Goal: Information Seeking & Learning: Learn about a topic

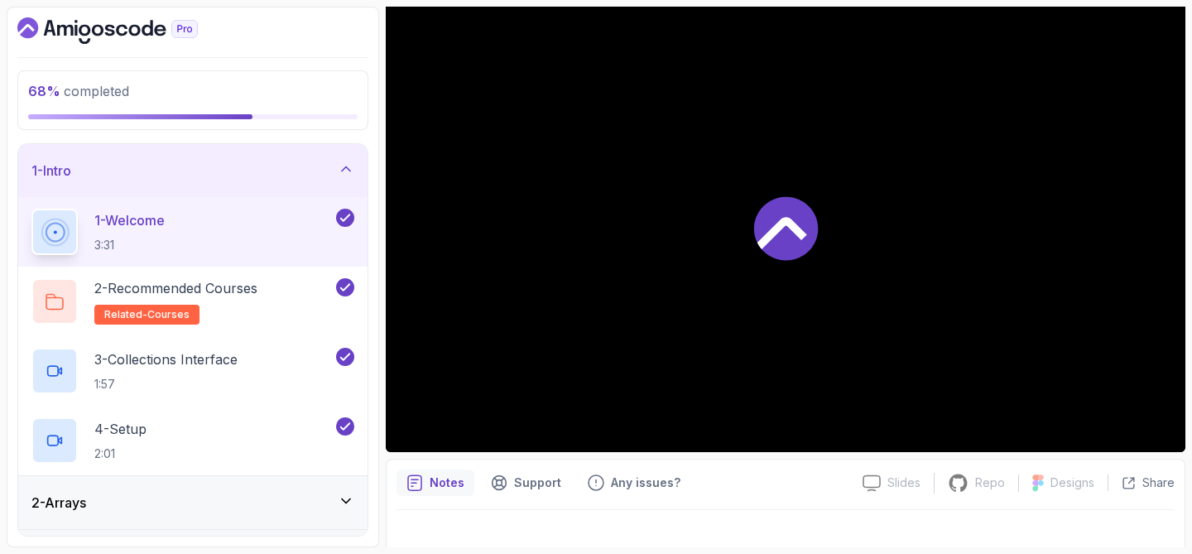
scroll to position [165, 0]
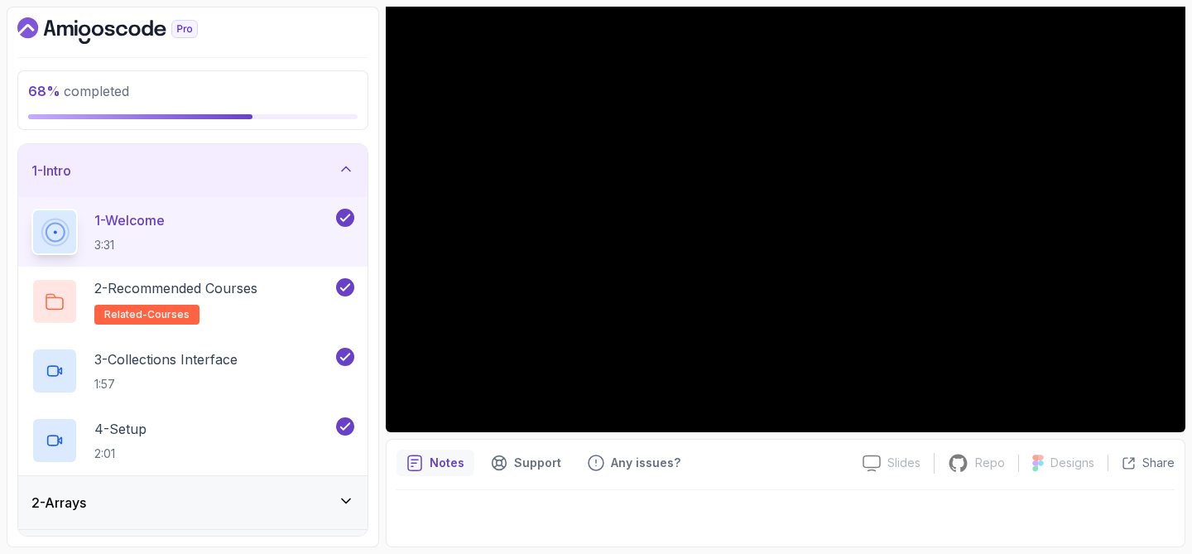
click at [339, 171] on icon at bounding box center [346, 169] width 17 height 17
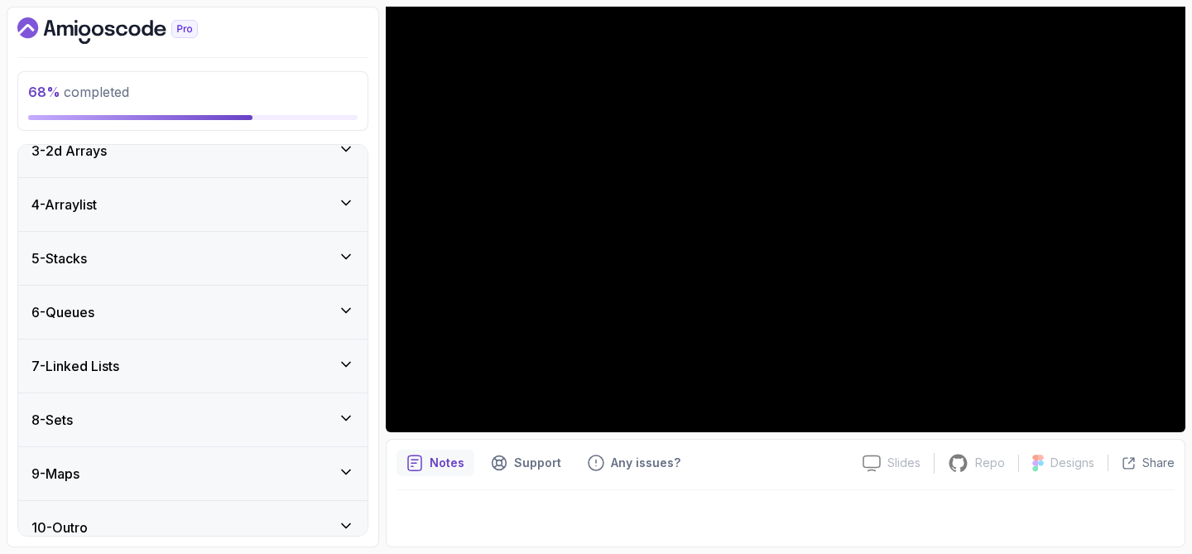
scroll to position [146, 0]
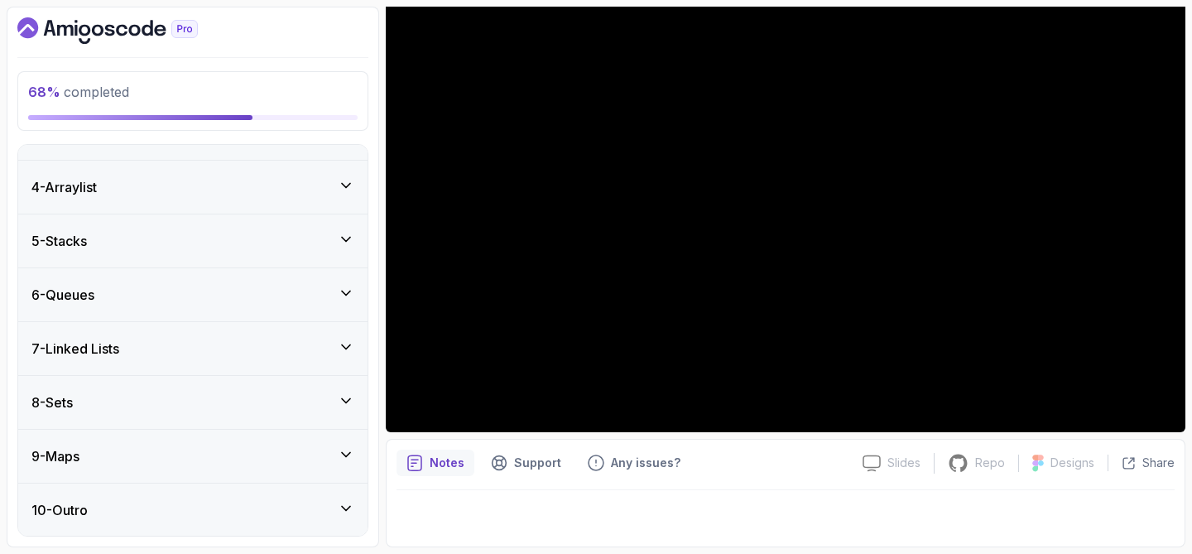
click at [137, 391] on div "8 - Sets" at bounding box center [192, 402] width 349 height 53
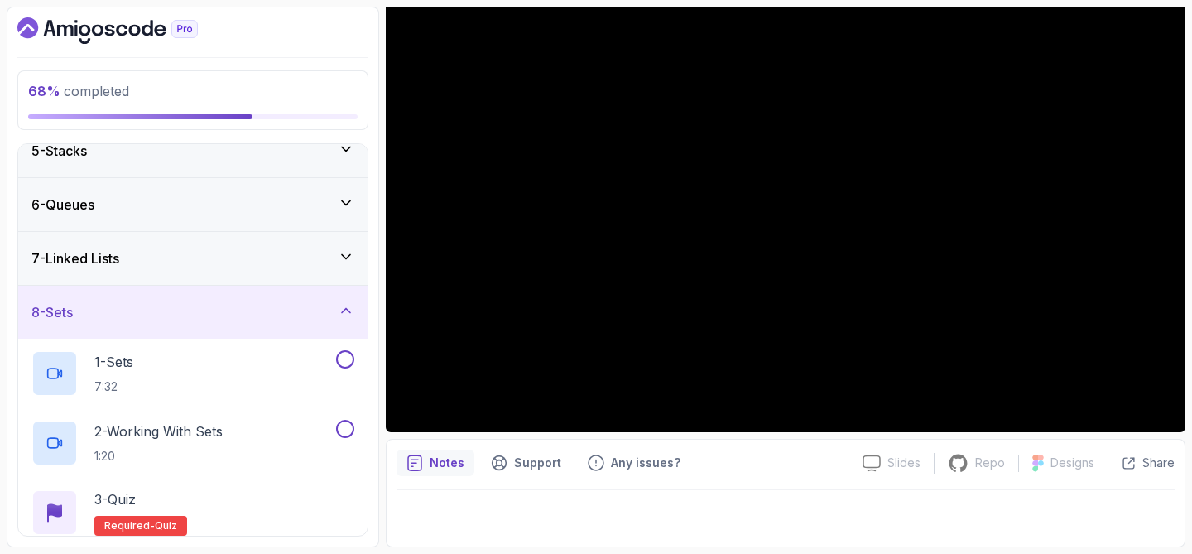
scroll to position [234, 0]
click at [128, 362] on p "1 - Sets" at bounding box center [113, 363] width 39 height 20
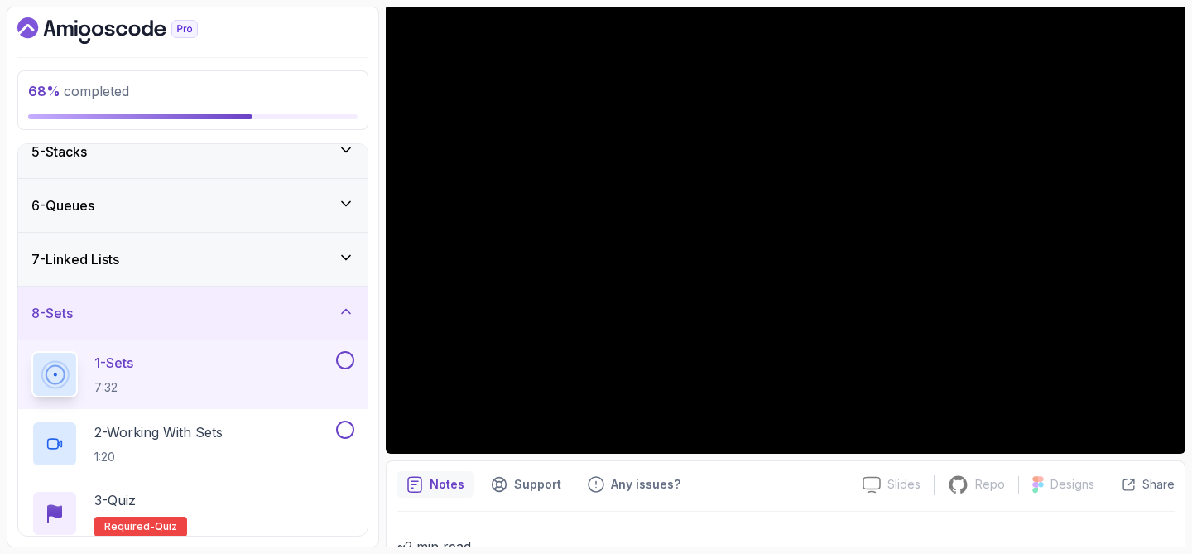
scroll to position [135, 0]
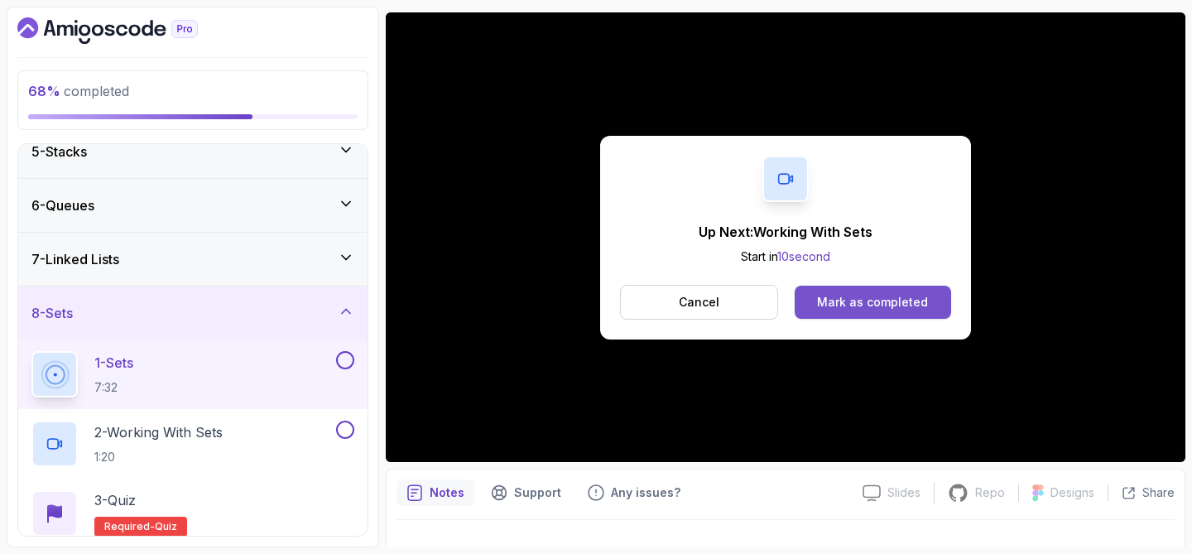
click at [805, 296] on button "Mark as completed" at bounding box center [873, 302] width 156 height 33
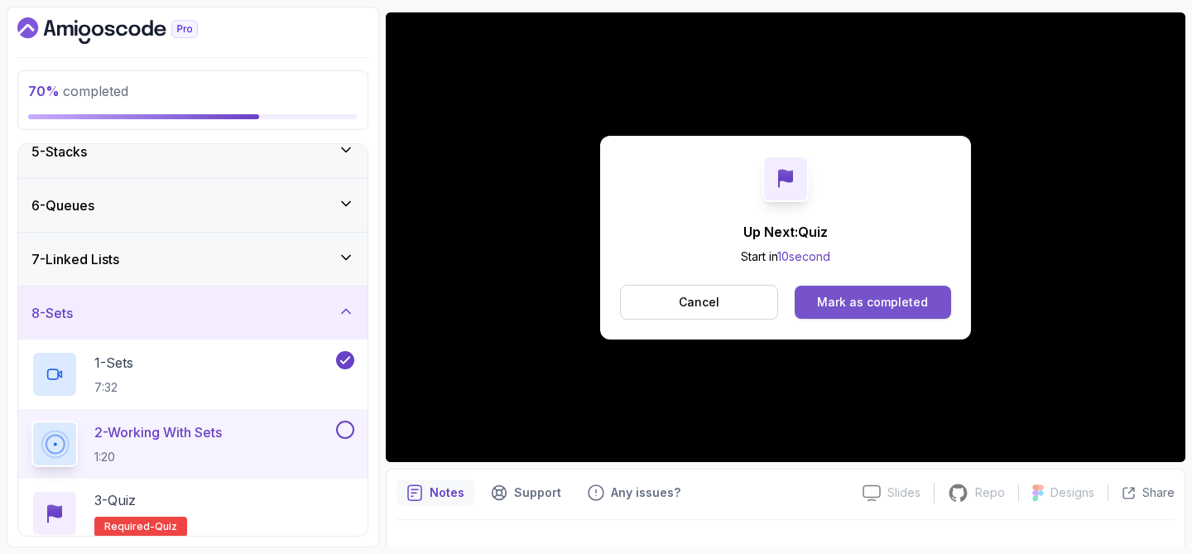
click at [825, 304] on div "Mark as completed" at bounding box center [872, 302] width 111 height 17
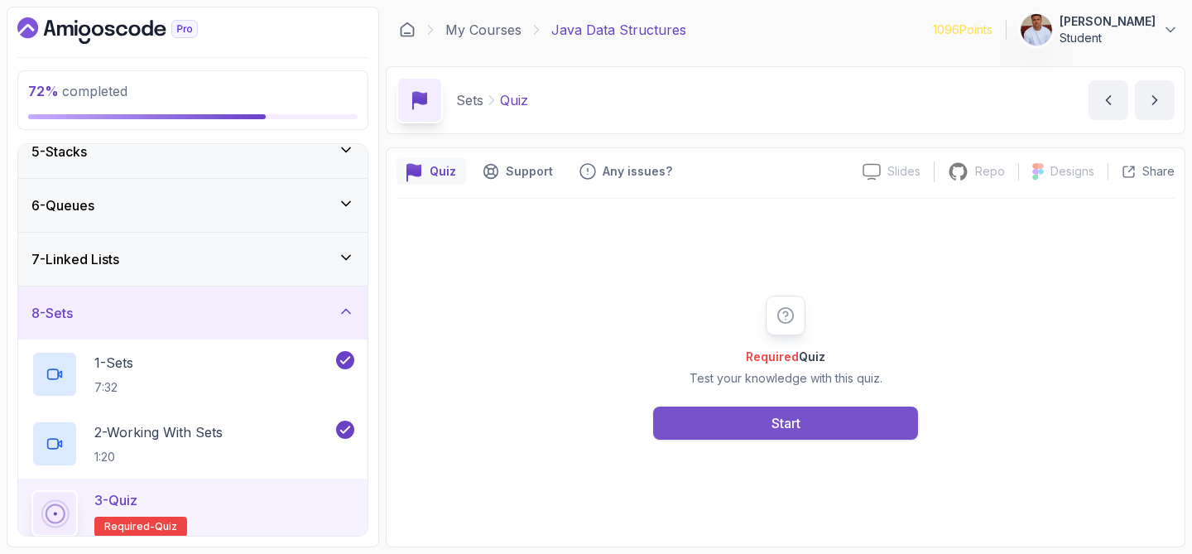
click at [797, 415] on div "Start" at bounding box center [786, 423] width 29 height 20
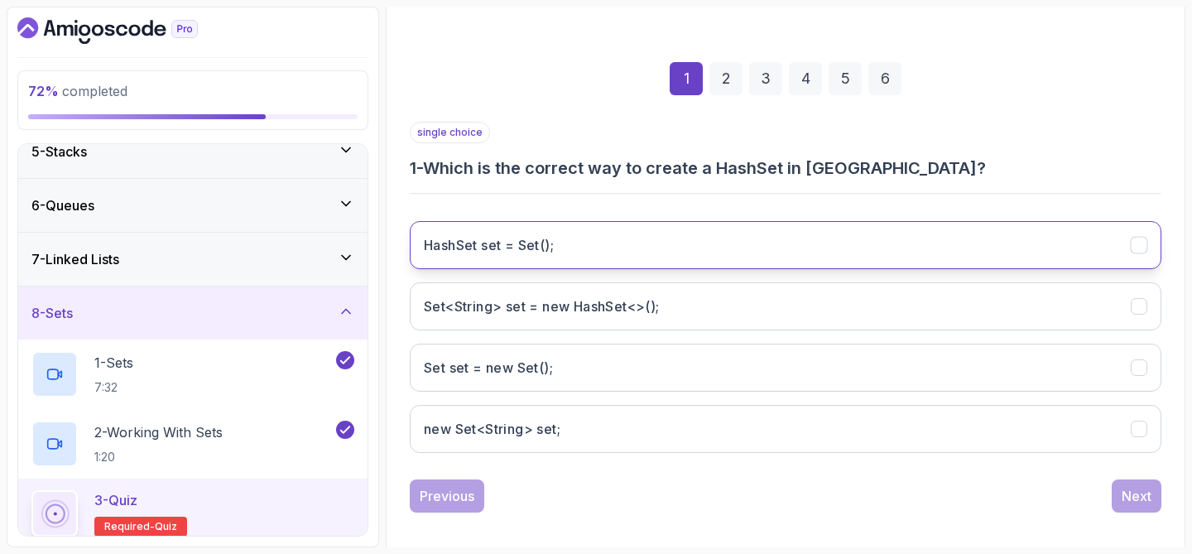
scroll to position [212, 0]
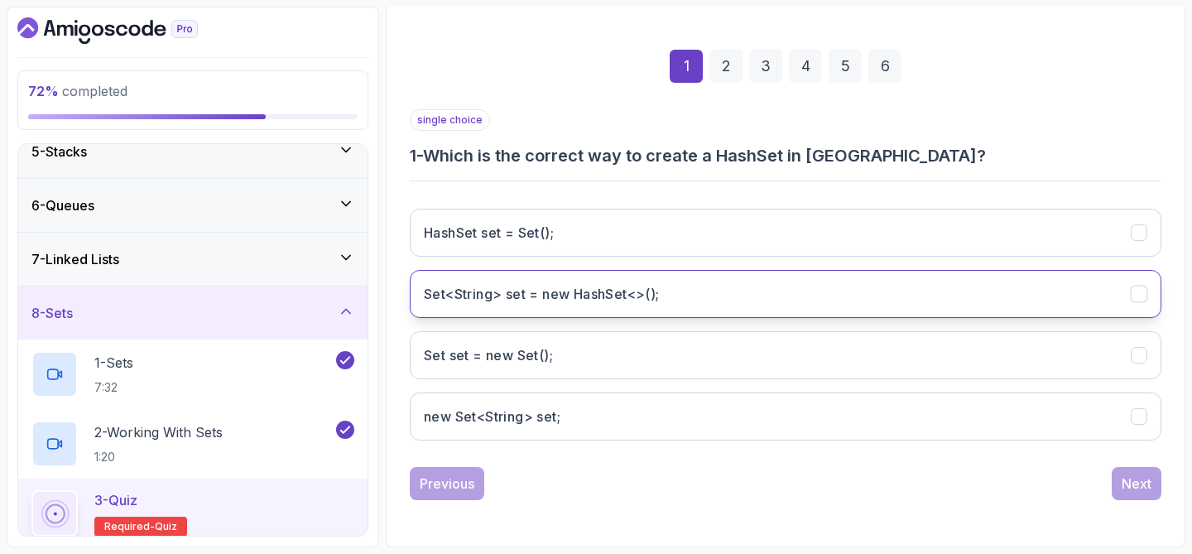
click at [646, 304] on button "Set<String> set = new HashSet<>();" at bounding box center [786, 294] width 752 height 48
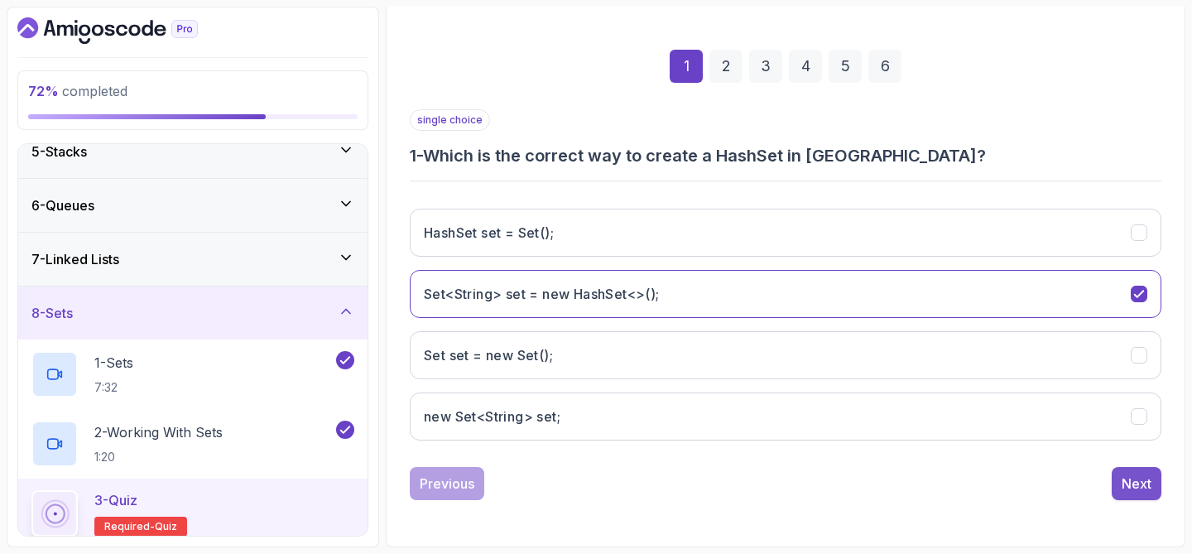
click at [1120, 491] on button "Next" at bounding box center [1137, 483] width 50 height 33
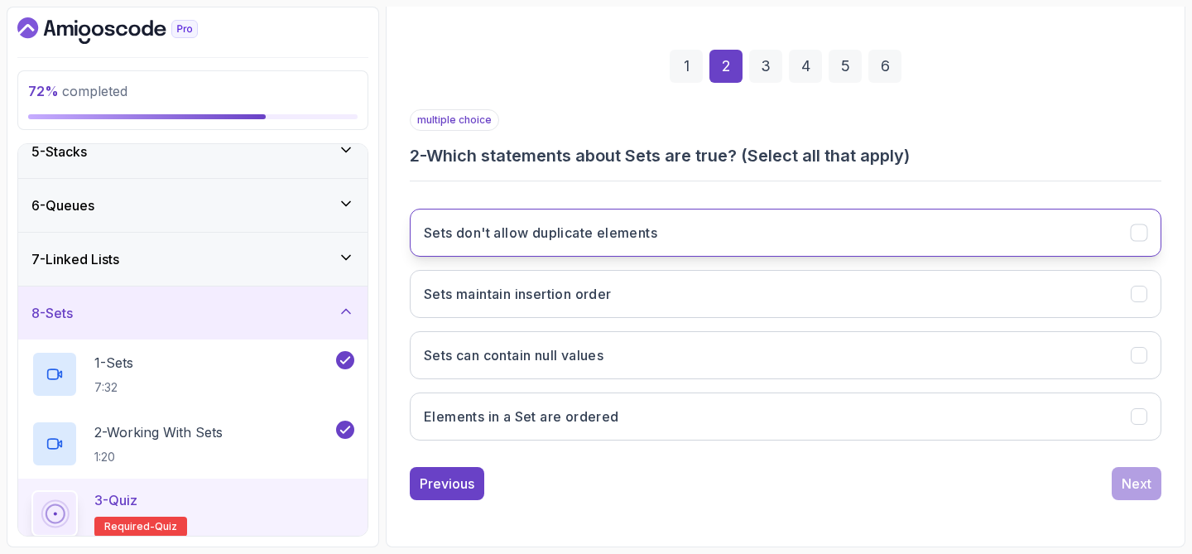
click at [882, 248] on button "Sets don't allow duplicate elements" at bounding box center [786, 233] width 752 height 48
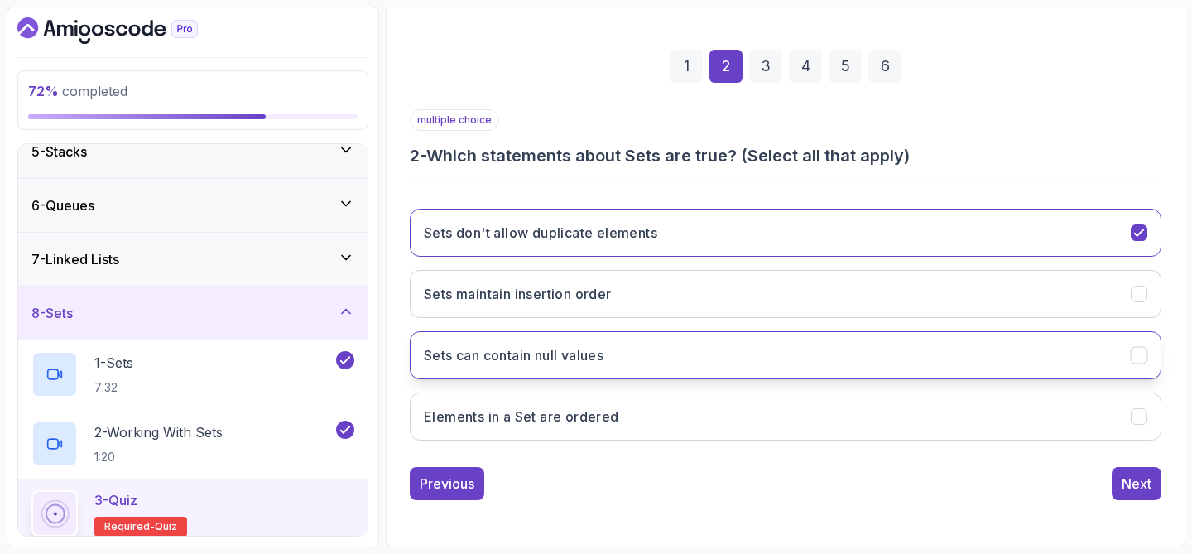
click at [744, 355] on button "Sets can contain null values" at bounding box center [786, 355] width 752 height 48
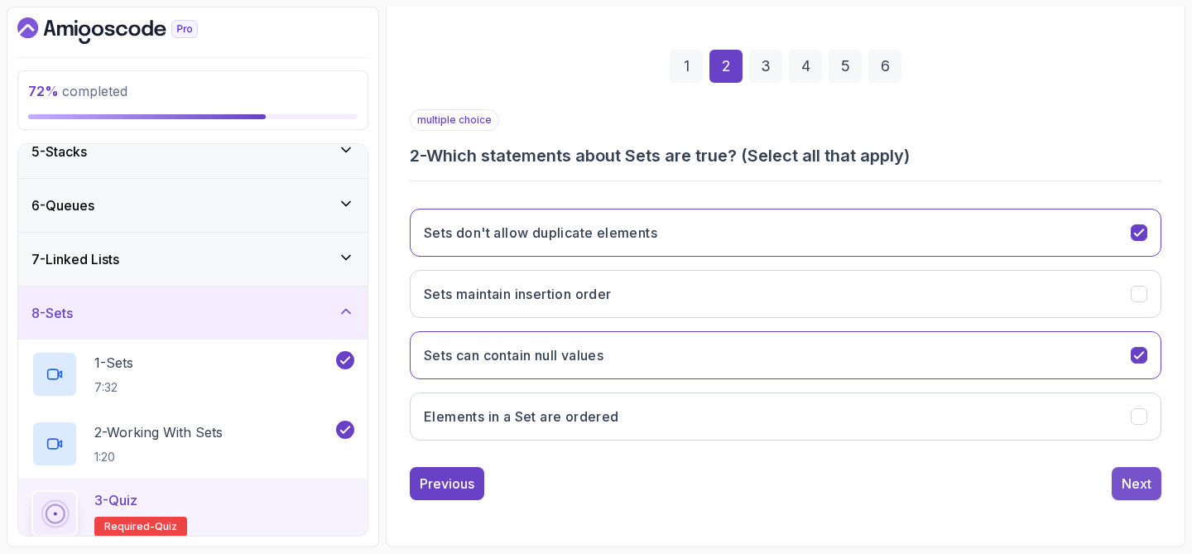
click at [1126, 478] on div "Next" at bounding box center [1137, 484] width 30 height 20
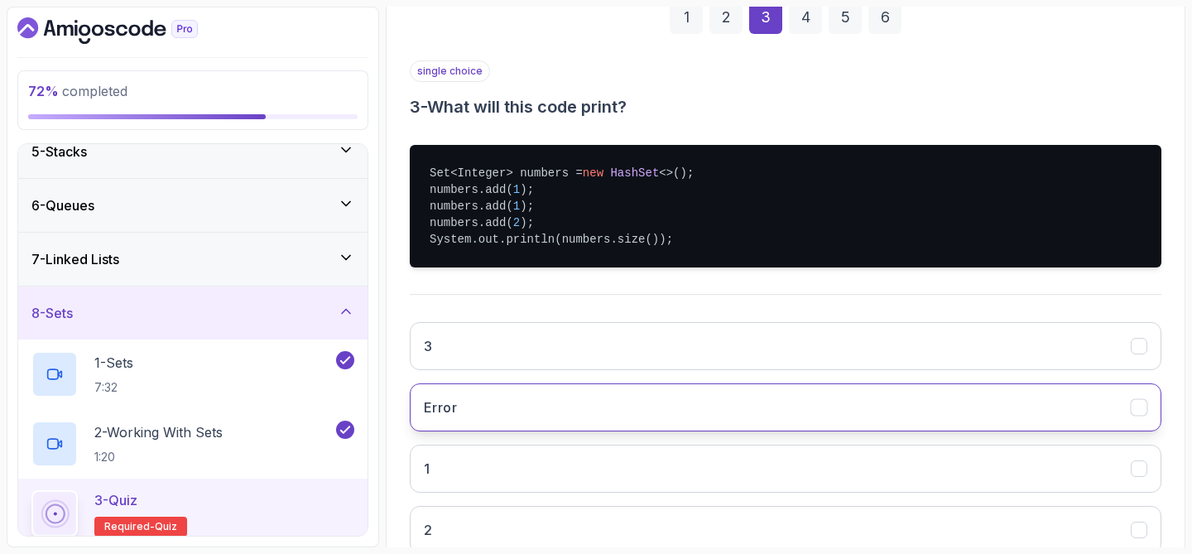
scroll to position [268, 0]
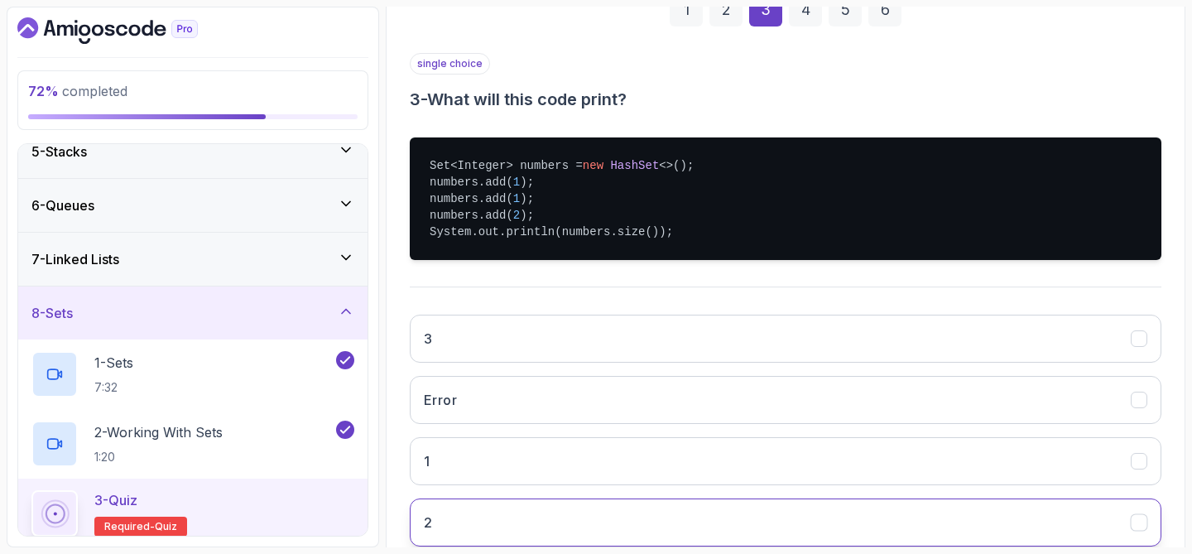
click at [963, 505] on button "2" at bounding box center [786, 522] width 752 height 48
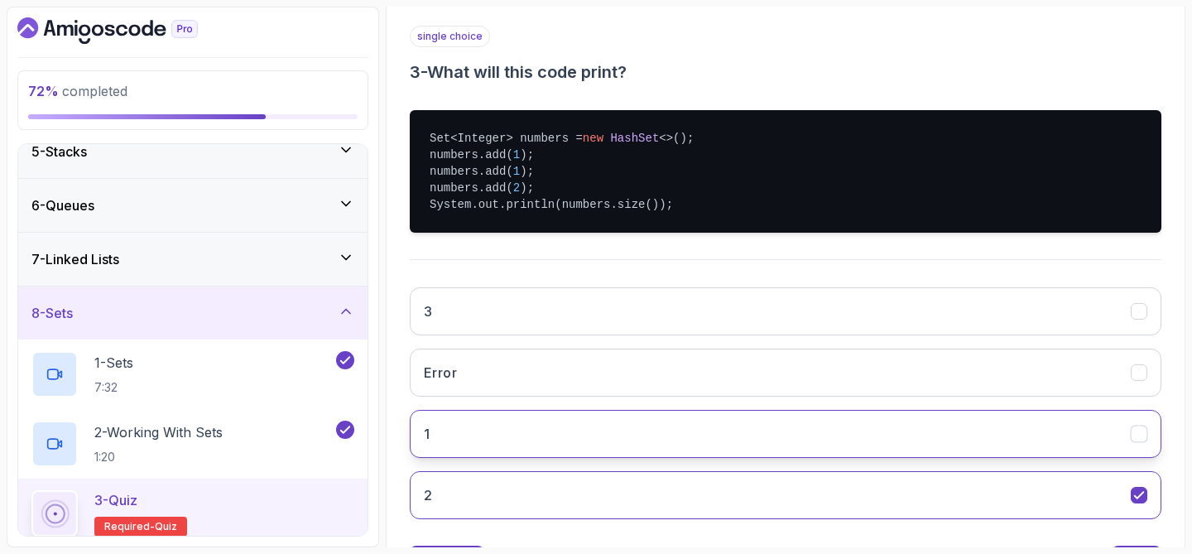
scroll to position [374, 0]
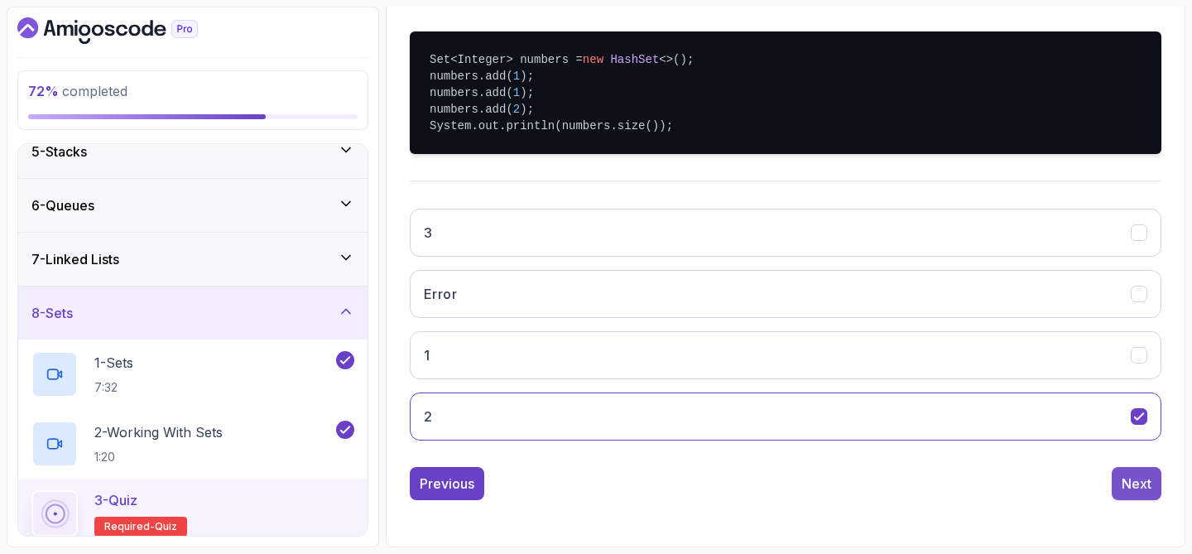
click at [1132, 489] on div "Next" at bounding box center [1137, 484] width 30 height 20
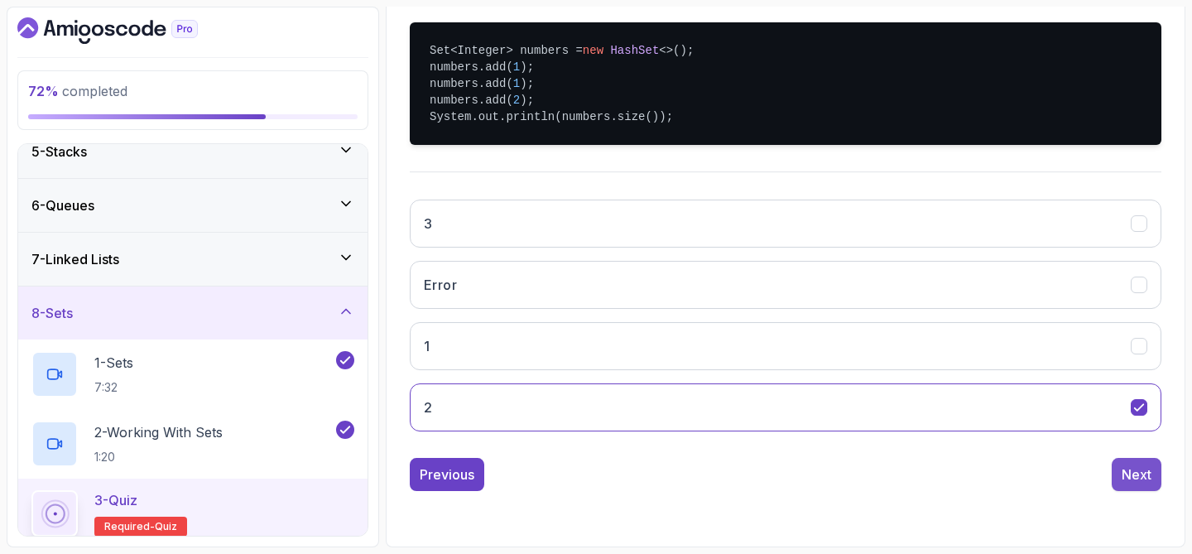
scroll to position [212, 0]
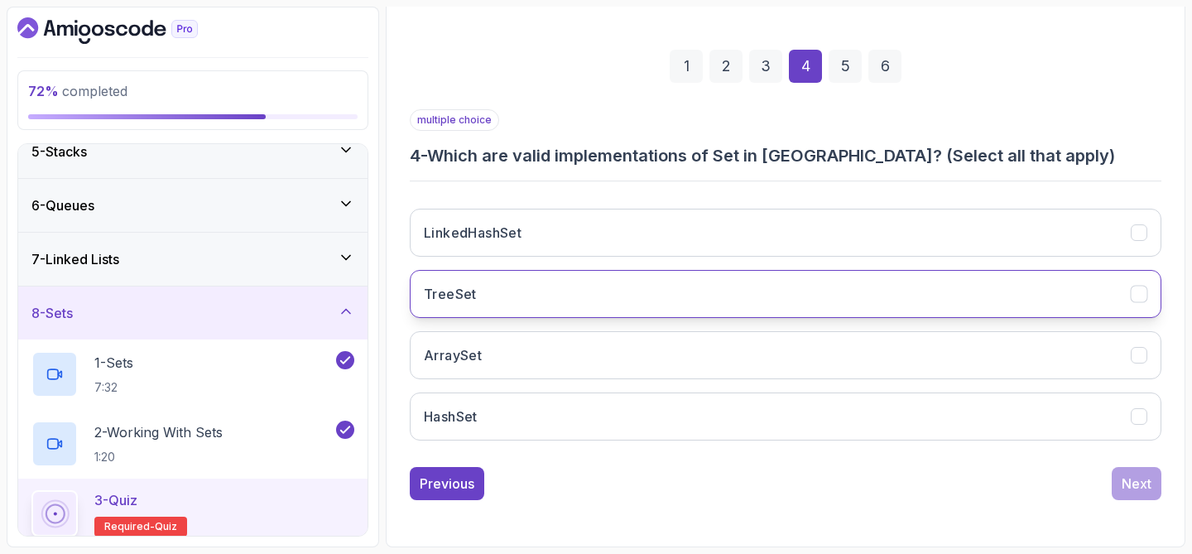
click at [988, 305] on button "TreeSet" at bounding box center [786, 294] width 752 height 48
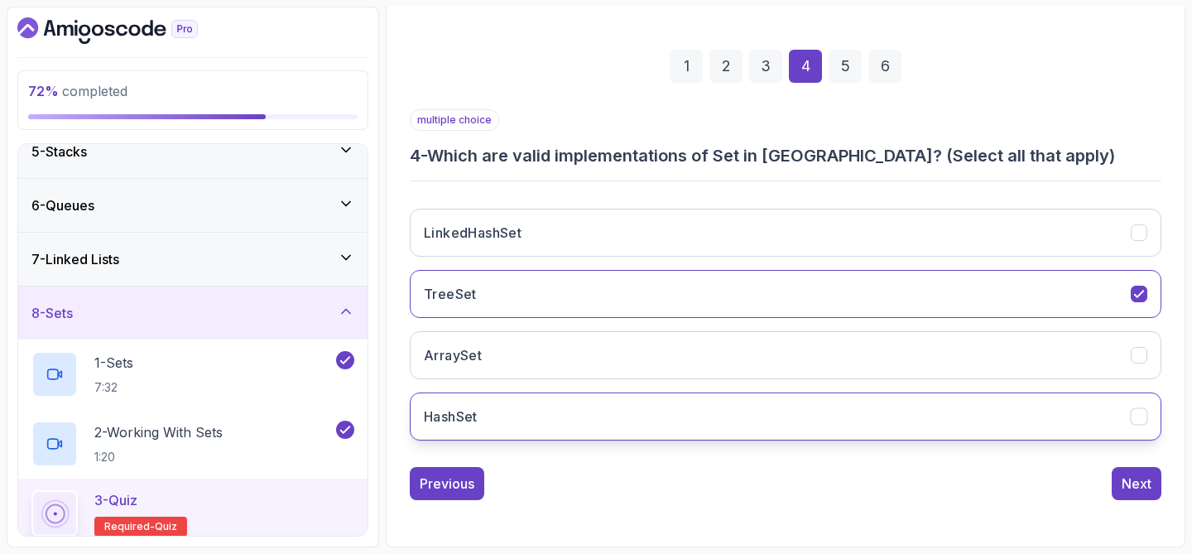
click at [954, 433] on button "HashSet" at bounding box center [786, 416] width 752 height 48
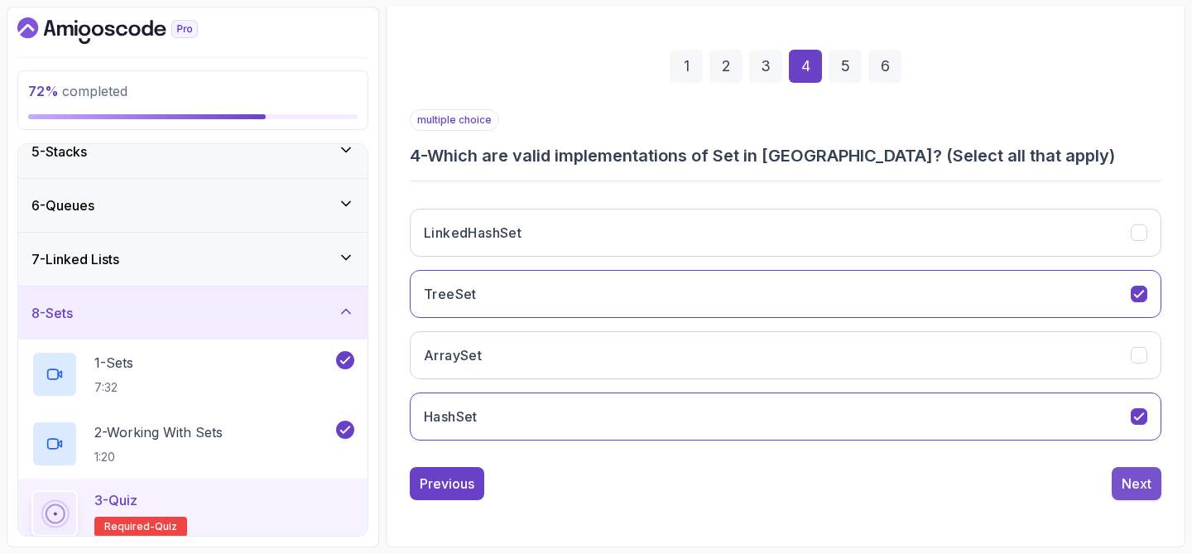
click at [1125, 480] on div "Next" at bounding box center [1137, 484] width 30 height 20
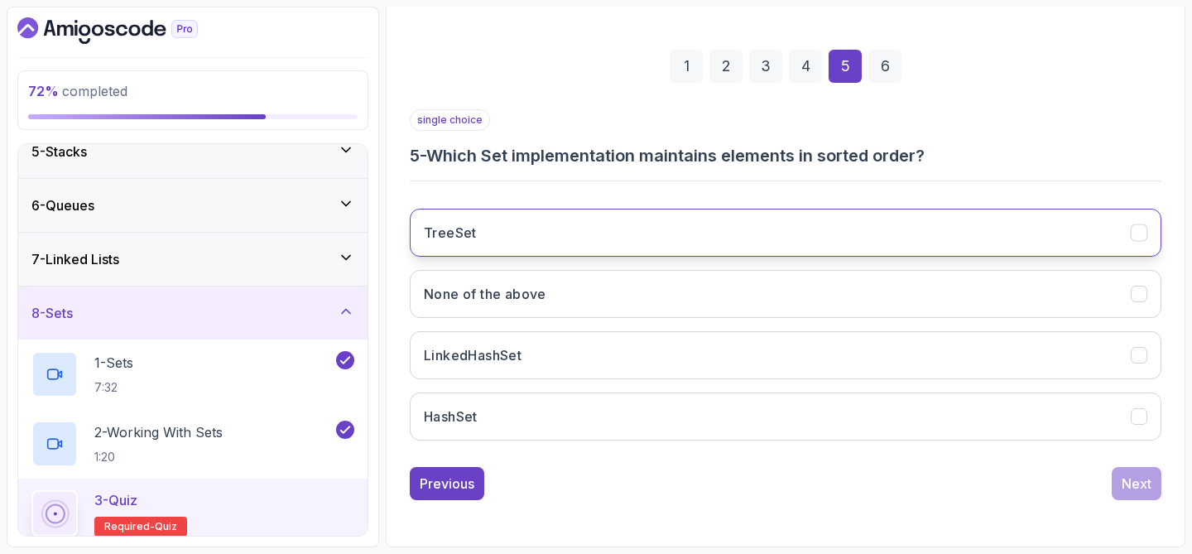
click at [864, 220] on button "TreeSet" at bounding box center [786, 233] width 752 height 48
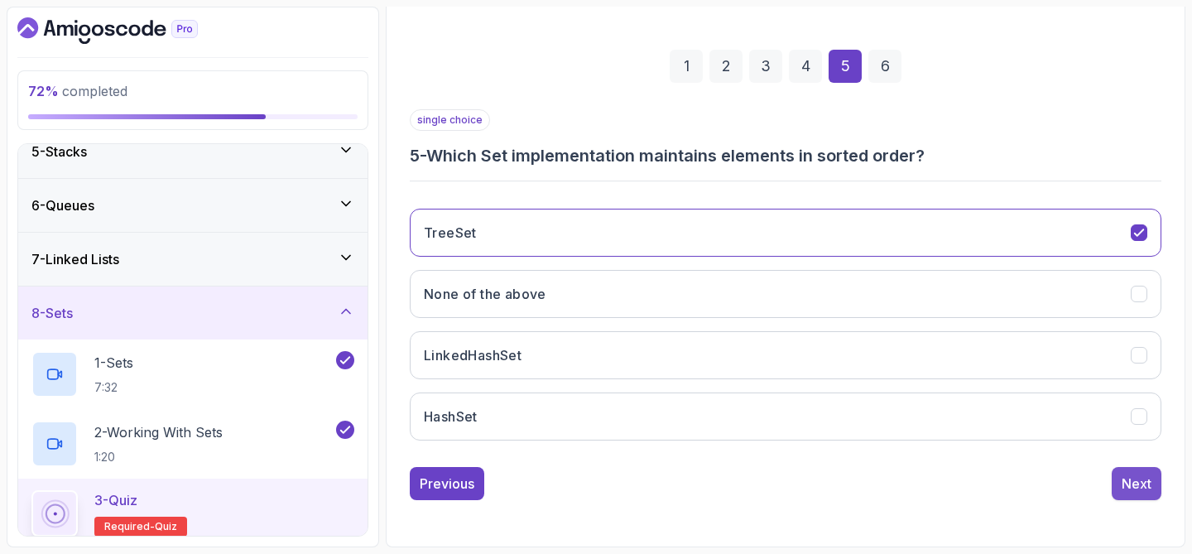
click at [1132, 483] on div "Next" at bounding box center [1137, 484] width 30 height 20
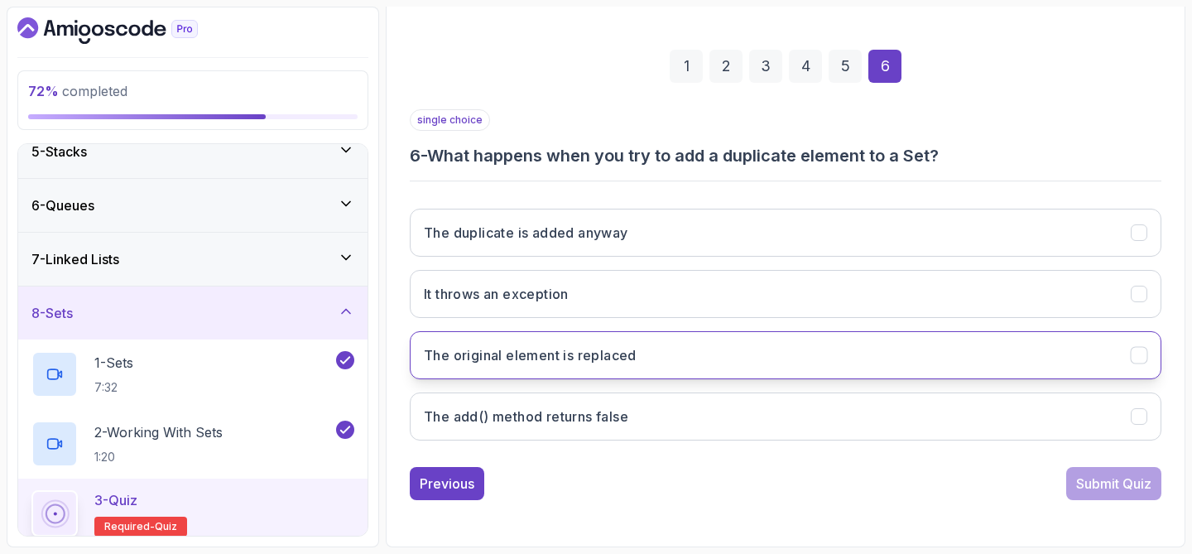
click at [982, 363] on button "The original element is replaced" at bounding box center [786, 355] width 752 height 48
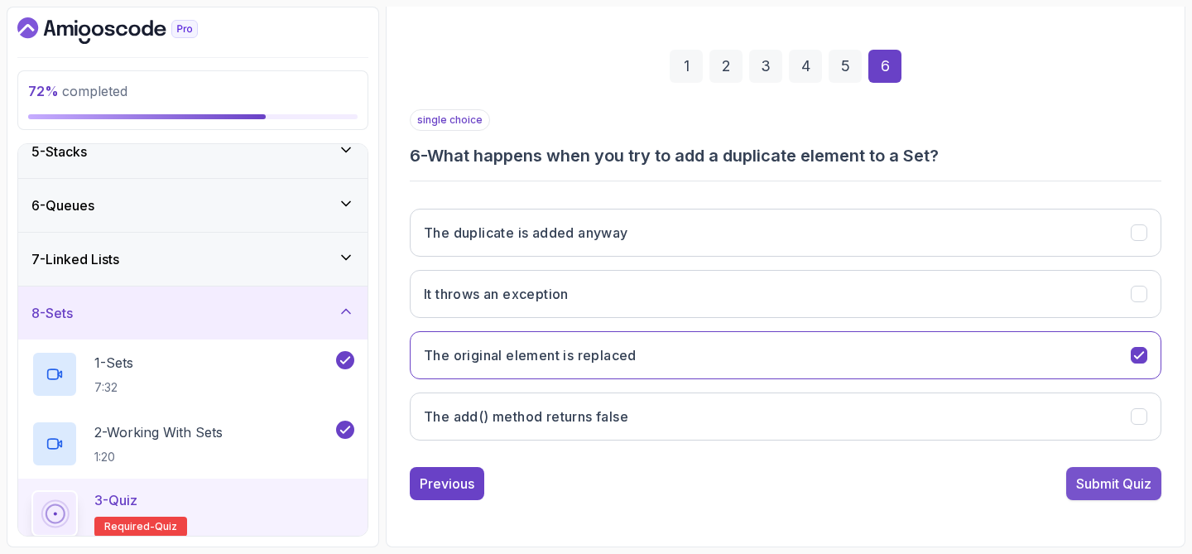
click at [1099, 491] on div "Submit Quiz" at bounding box center [1113, 484] width 75 height 20
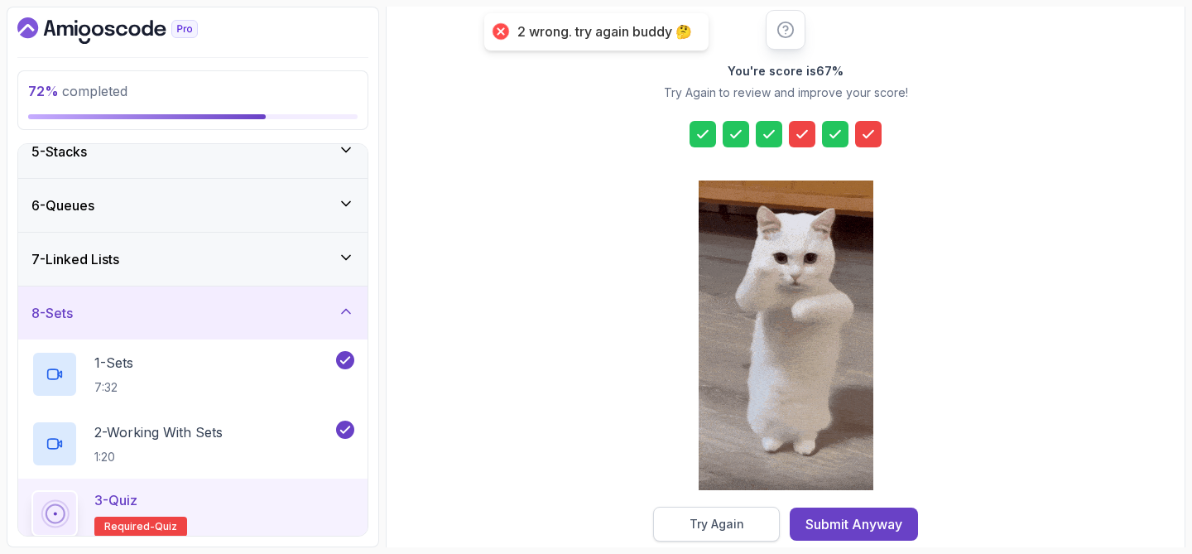
click at [748, 517] on button "Try Again" at bounding box center [716, 524] width 127 height 35
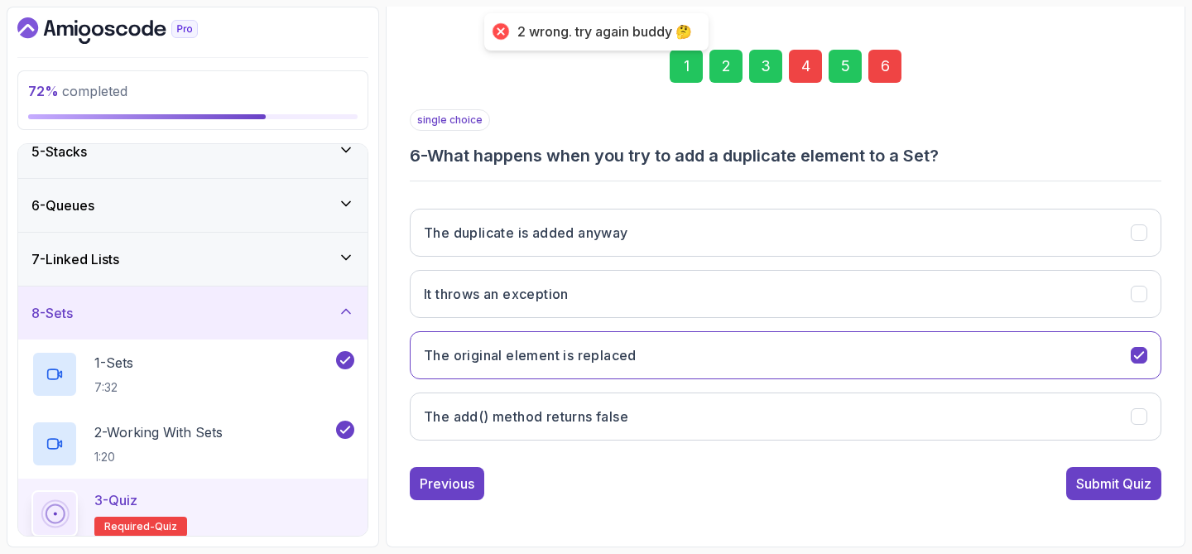
click at [806, 64] on div "4" at bounding box center [805, 66] width 33 height 33
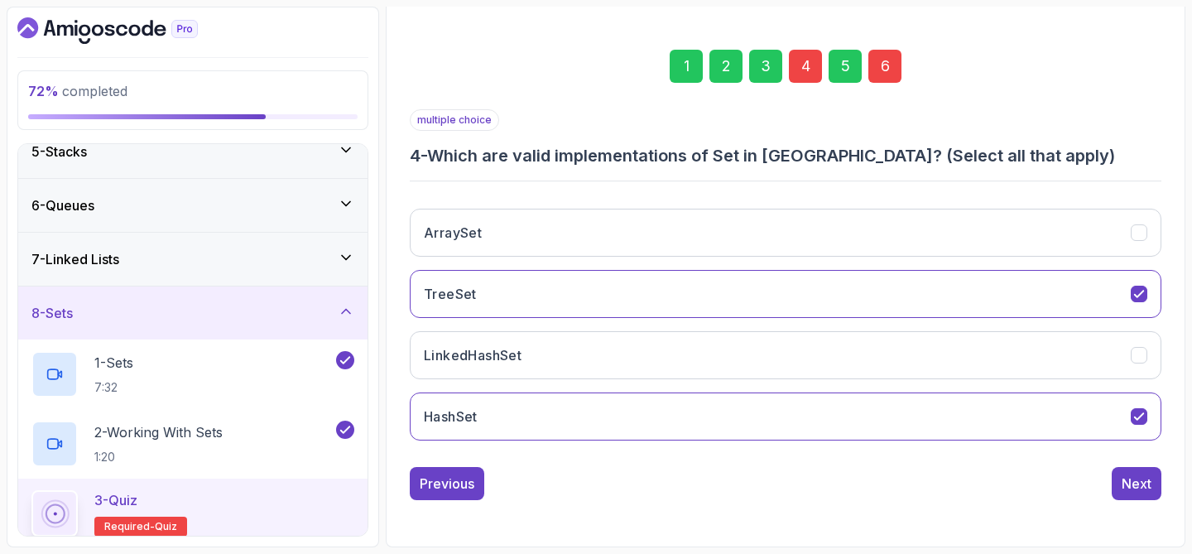
click at [807, 69] on div "4" at bounding box center [805, 66] width 33 height 33
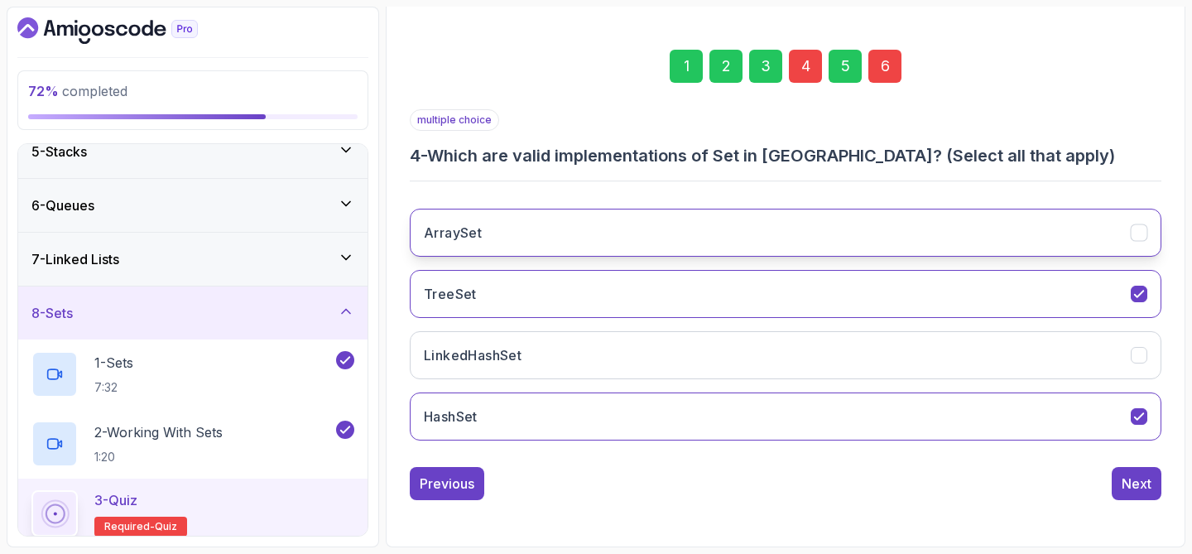
click at [902, 211] on button "ArraySet" at bounding box center [786, 233] width 752 height 48
click at [885, 66] on div "6" at bounding box center [884, 66] width 33 height 33
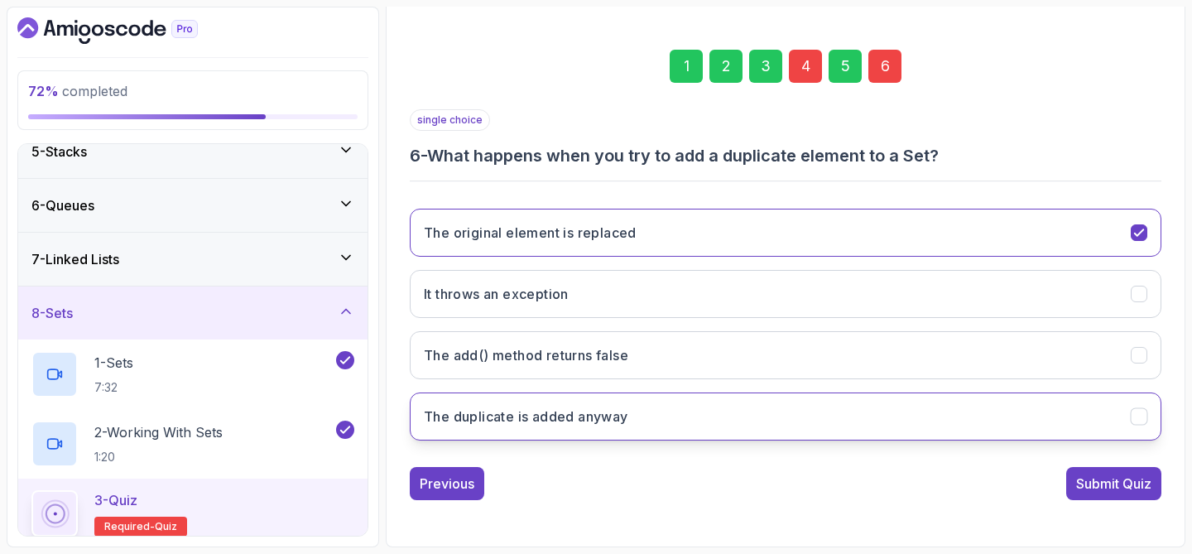
click at [787, 425] on button "The duplicate is added anyway" at bounding box center [786, 416] width 752 height 48
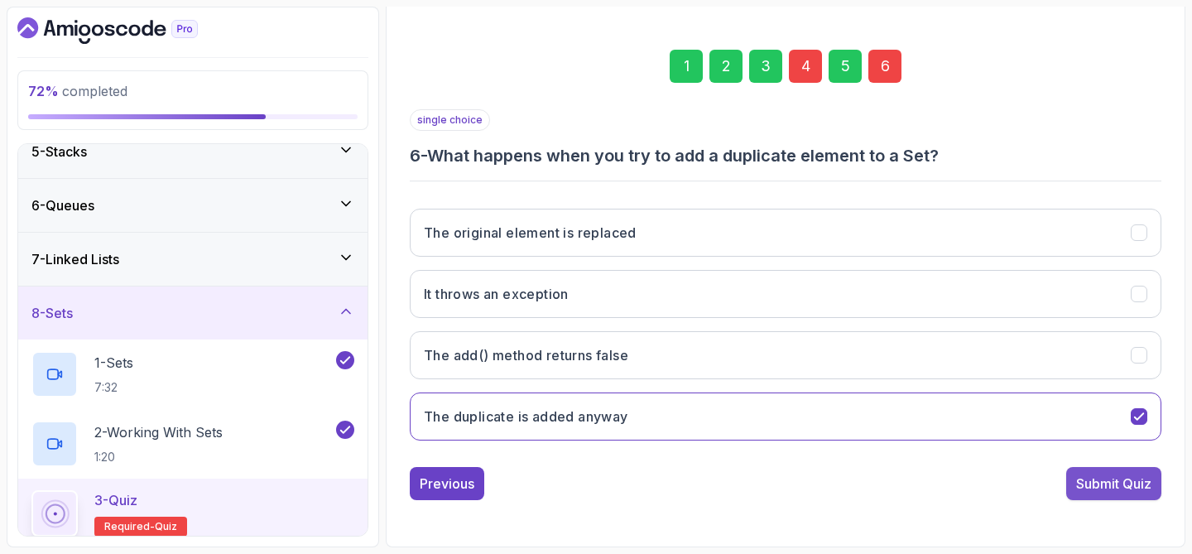
click at [1102, 489] on div "Submit Quiz" at bounding box center [1113, 484] width 75 height 20
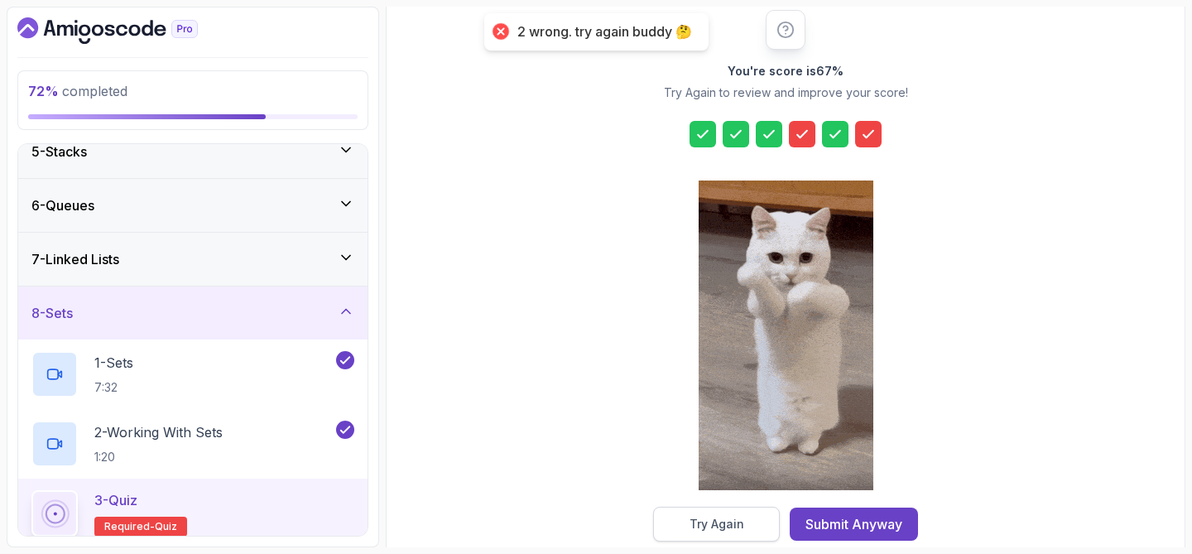
click at [755, 521] on button "Try Again" at bounding box center [716, 524] width 127 height 35
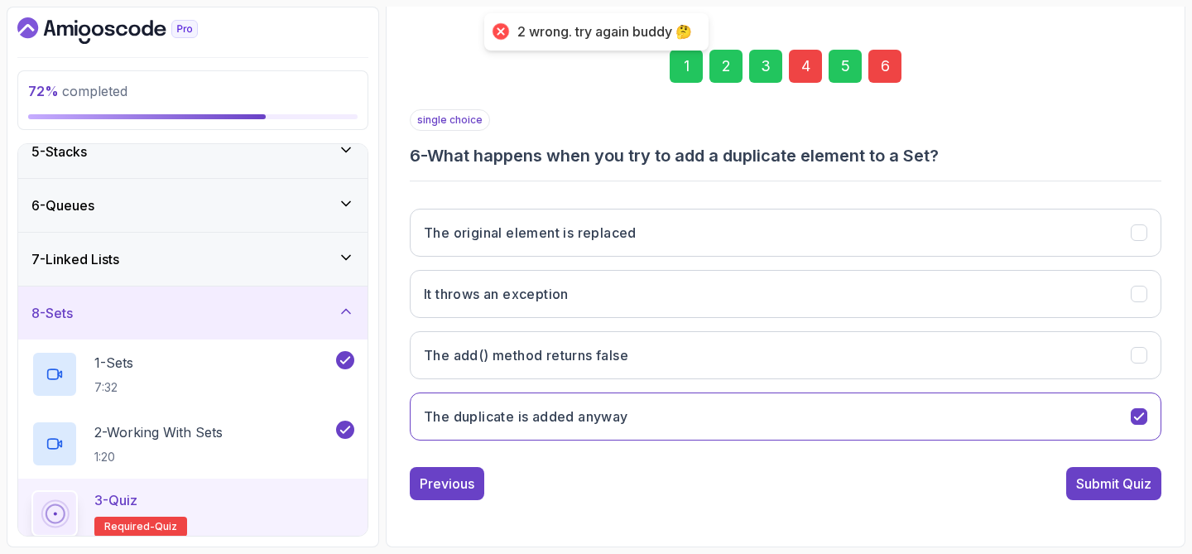
click at [811, 60] on div "4" at bounding box center [805, 66] width 33 height 33
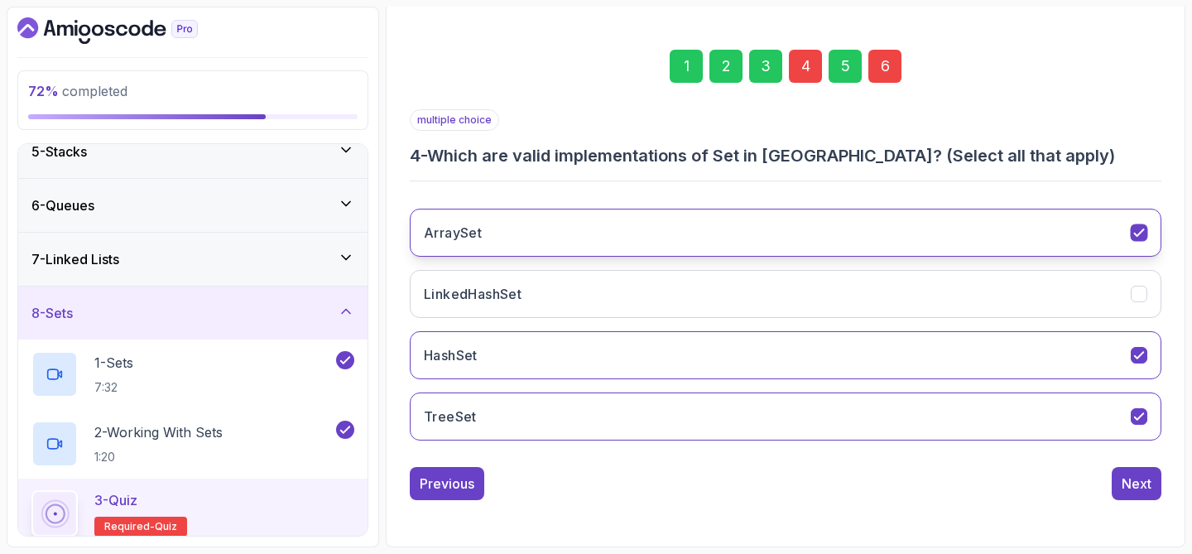
click at [1038, 233] on button "ArraySet" at bounding box center [786, 233] width 752 height 48
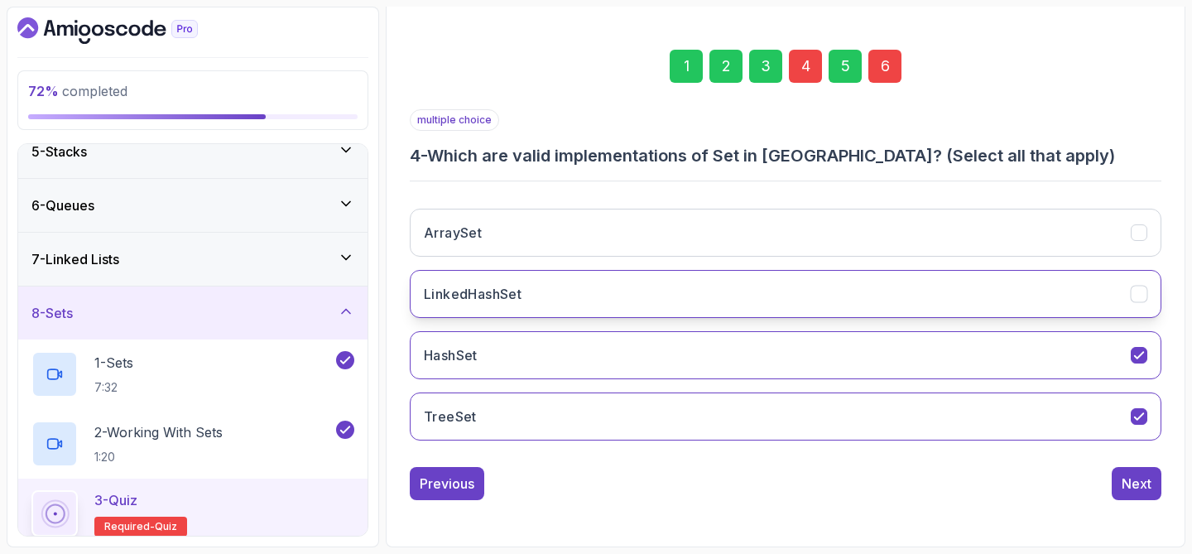
click at [1123, 290] on button "LinkedHashSet" at bounding box center [786, 294] width 752 height 48
click at [882, 62] on div "6" at bounding box center [884, 66] width 33 height 33
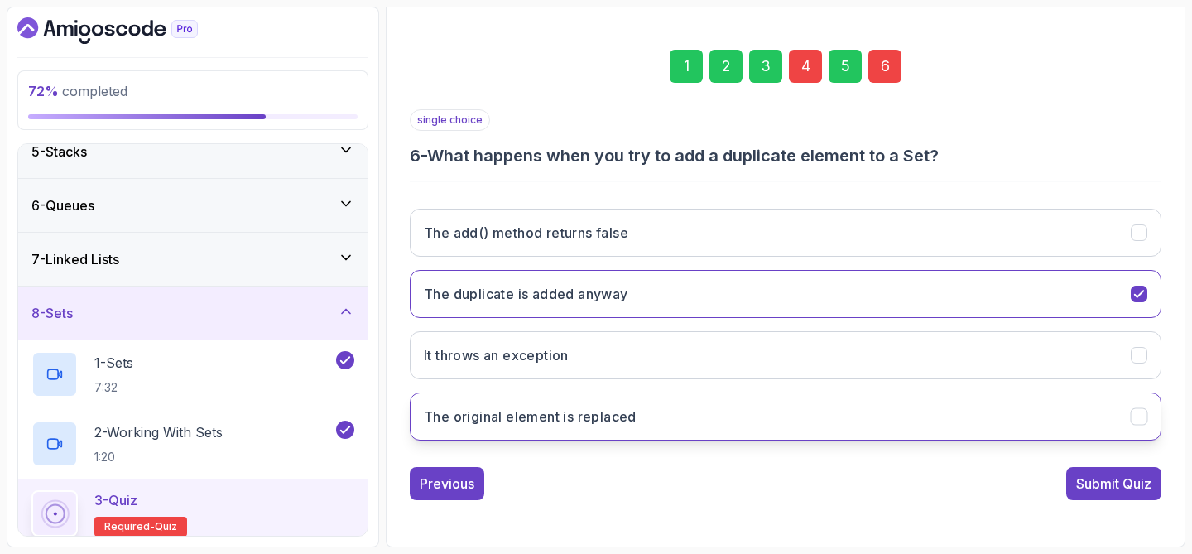
click at [932, 409] on button "The original element is replaced" at bounding box center [786, 416] width 752 height 48
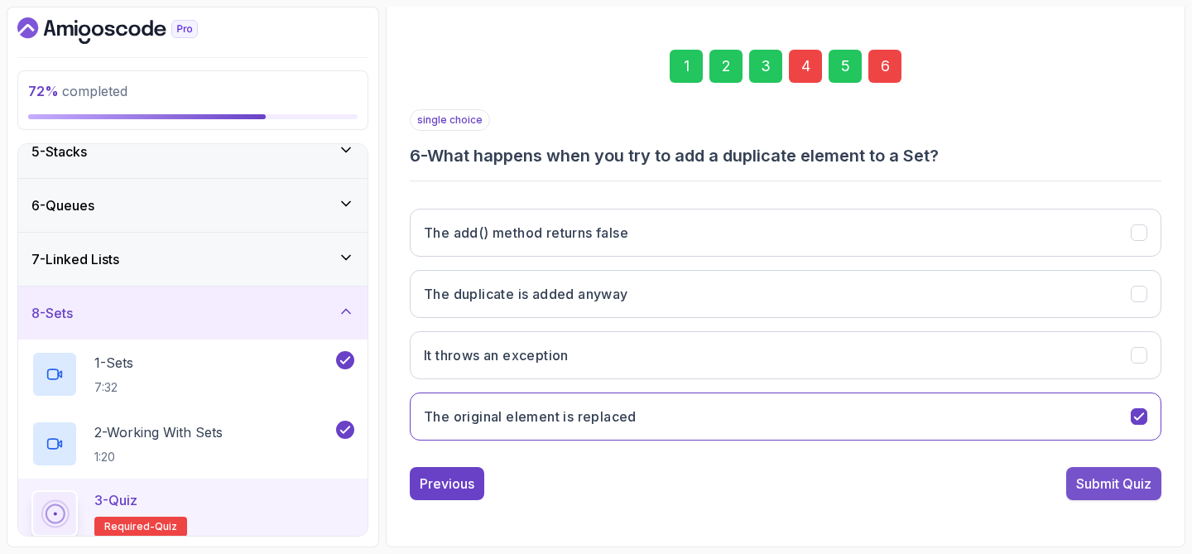
click at [1116, 488] on div "Submit Quiz" at bounding box center [1113, 484] width 75 height 20
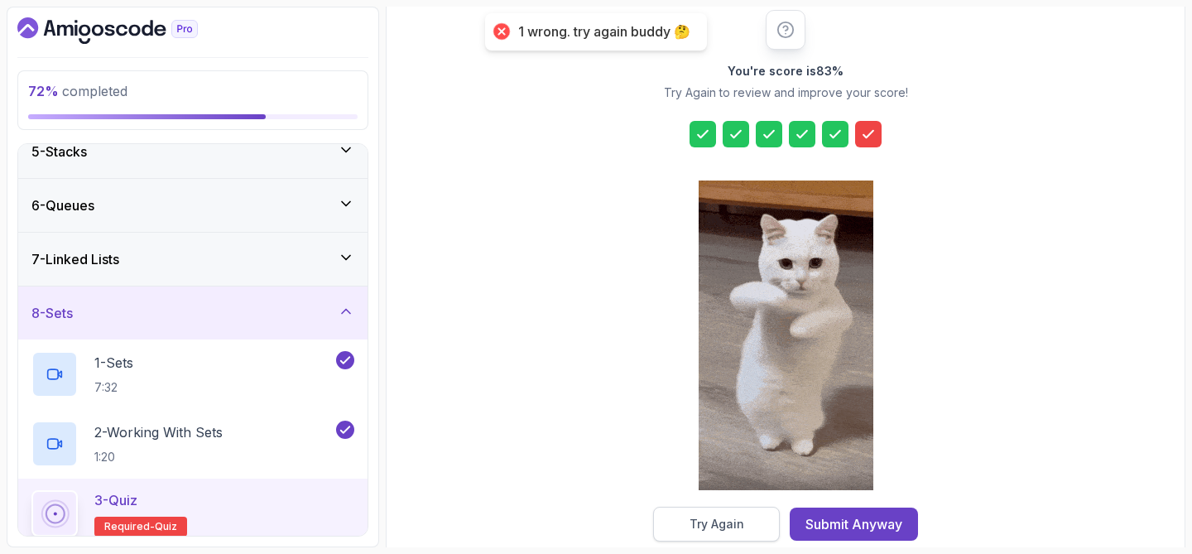
click at [689, 528] on button "Try Again" at bounding box center [716, 524] width 127 height 35
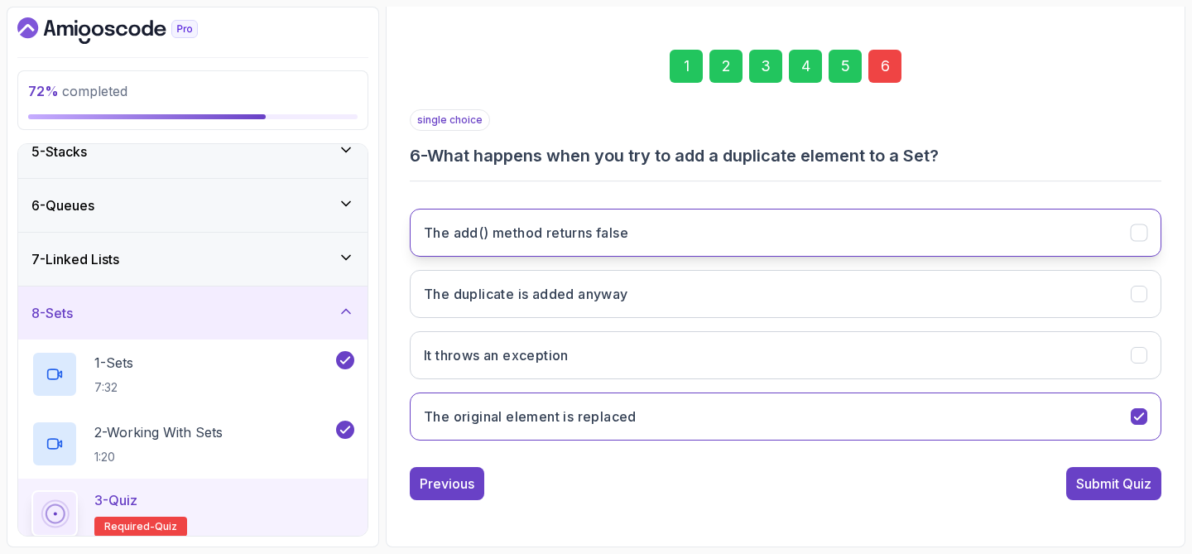
click at [1053, 214] on button "The add() method returns false" at bounding box center [786, 233] width 752 height 48
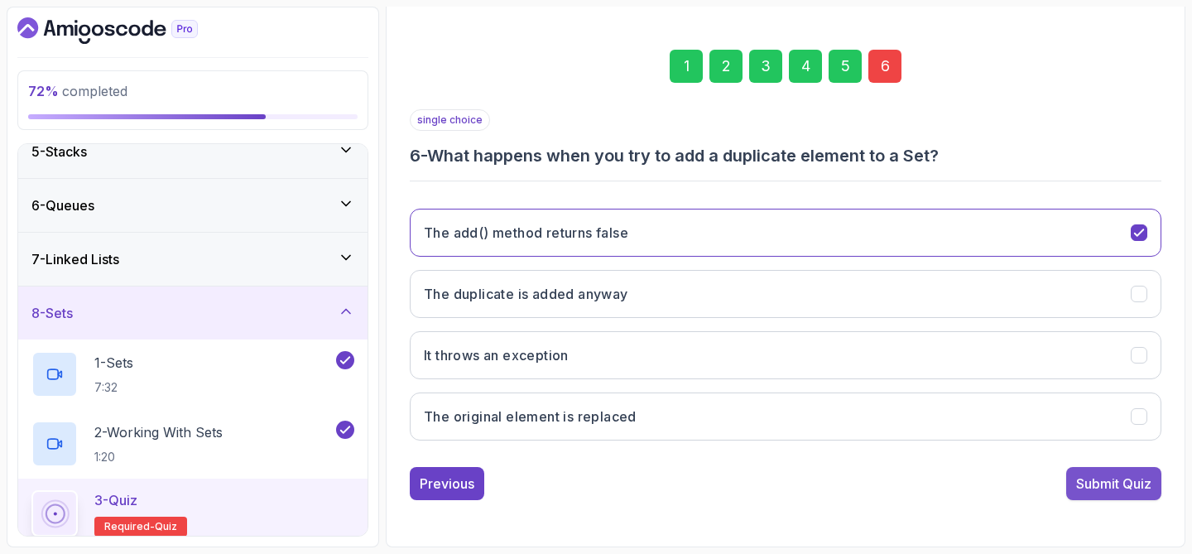
click at [1113, 492] on div "Submit Quiz" at bounding box center [1113, 484] width 75 height 20
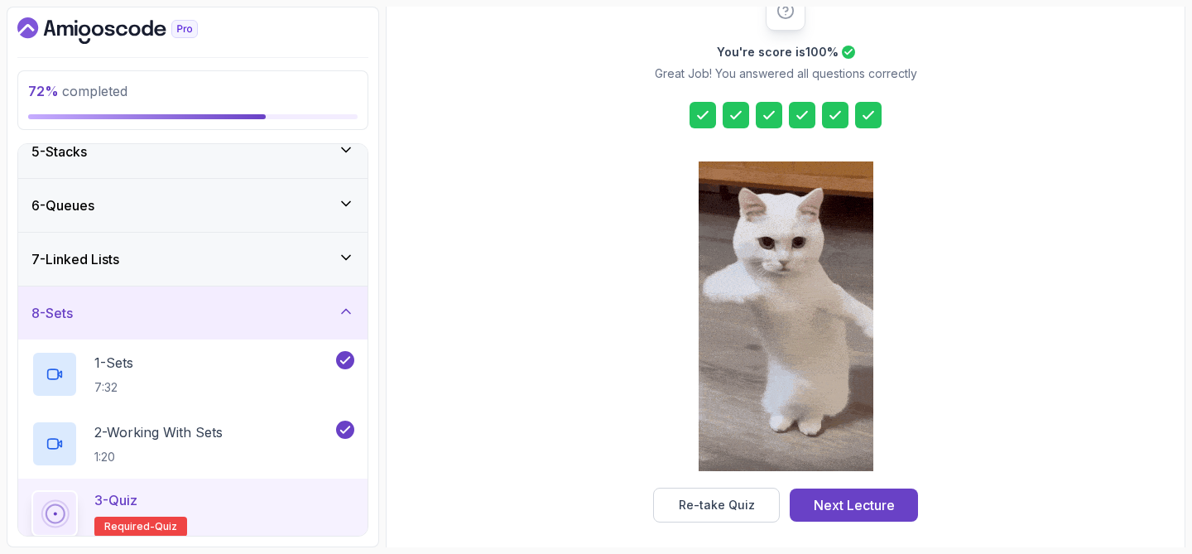
scroll to position [240, 0]
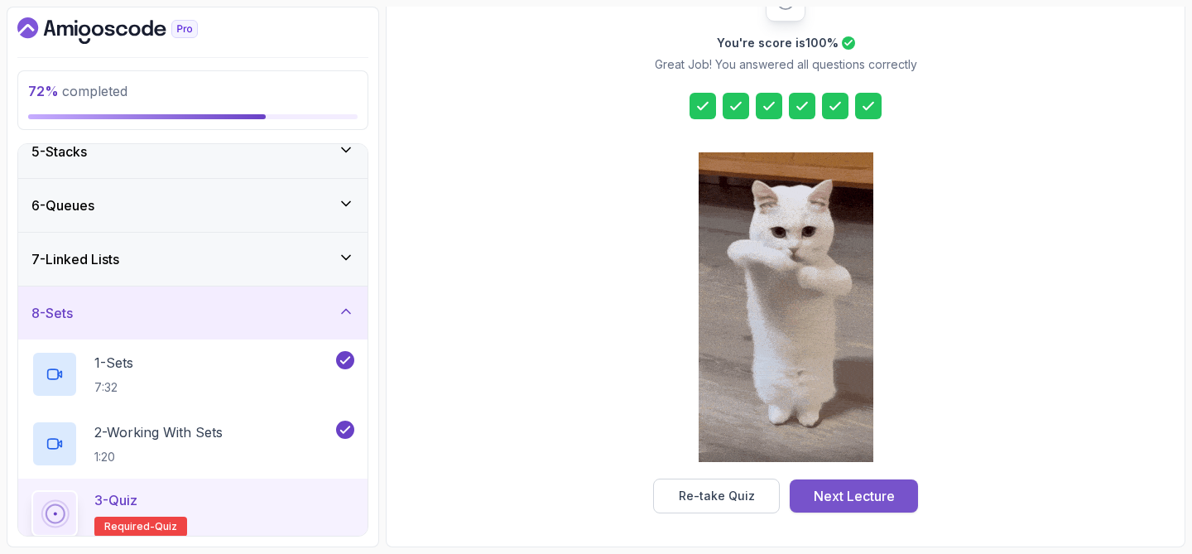
click at [893, 493] on div "Next Lecture" at bounding box center [854, 496] width 81 height 20
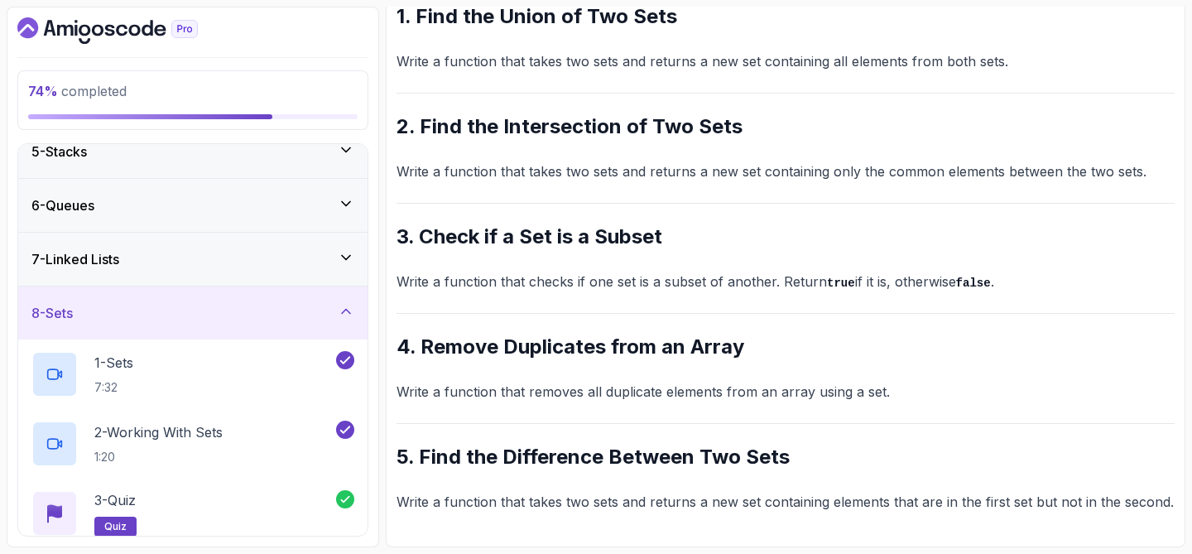
scroll to position [493, 0]
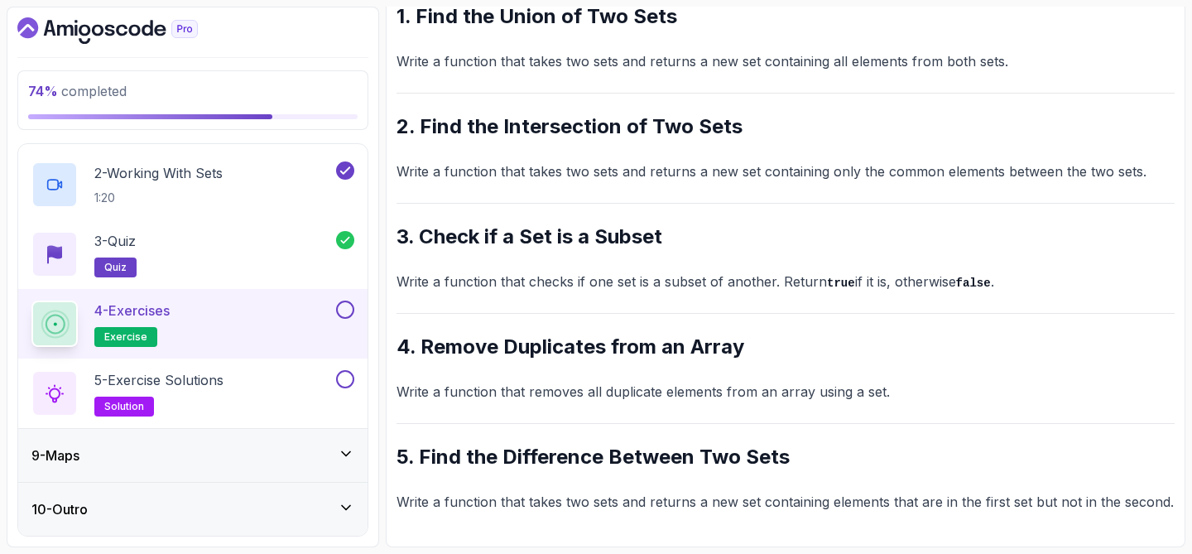
click at [349, 306] on button at bounding box center [345, 310] width 18 height 18
click at [224, 379] on p "5 - Exercise Solutions" at bounding box center [158, 380] width 129 height 20
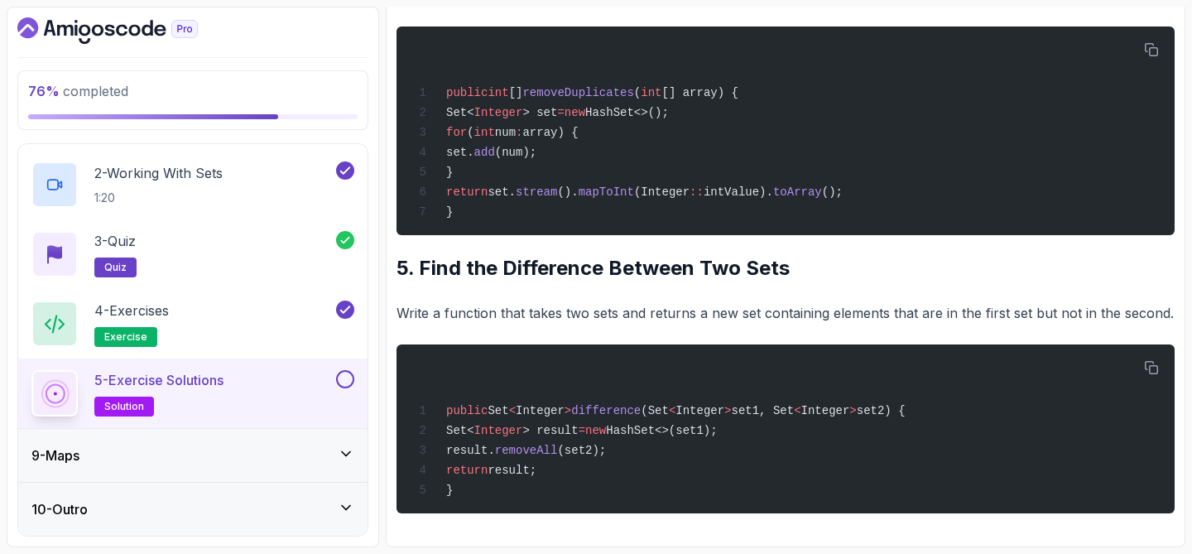
scroll to position [1196, 0]
click at [347, 383] on button at bounding box center [345, 379] width 18 height 18
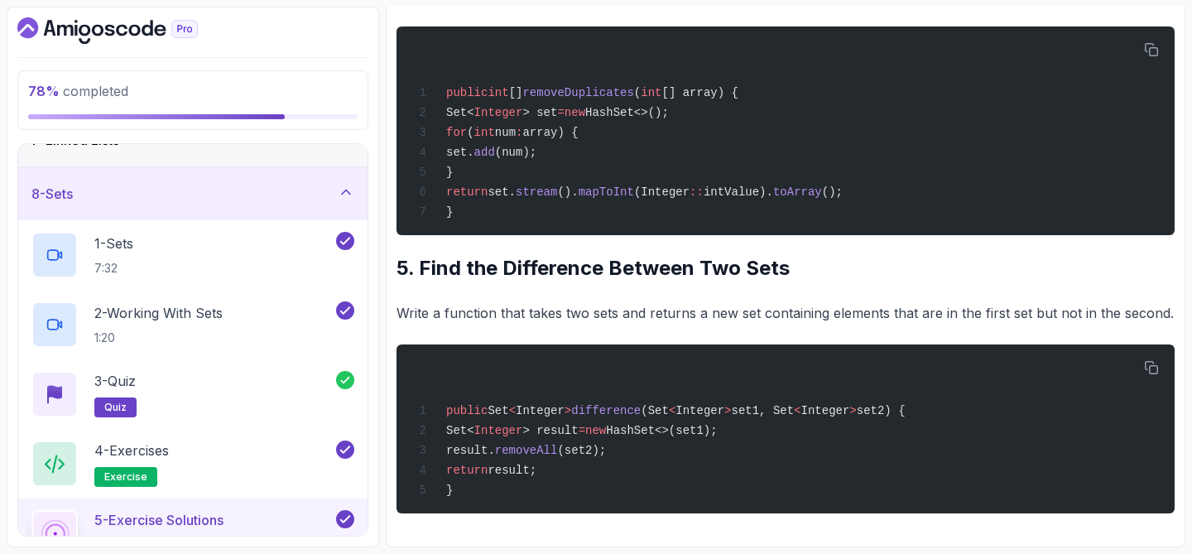
click at [281, 200] on div "8 - Sets" at bounding box center [192, 194] width 323 height 20
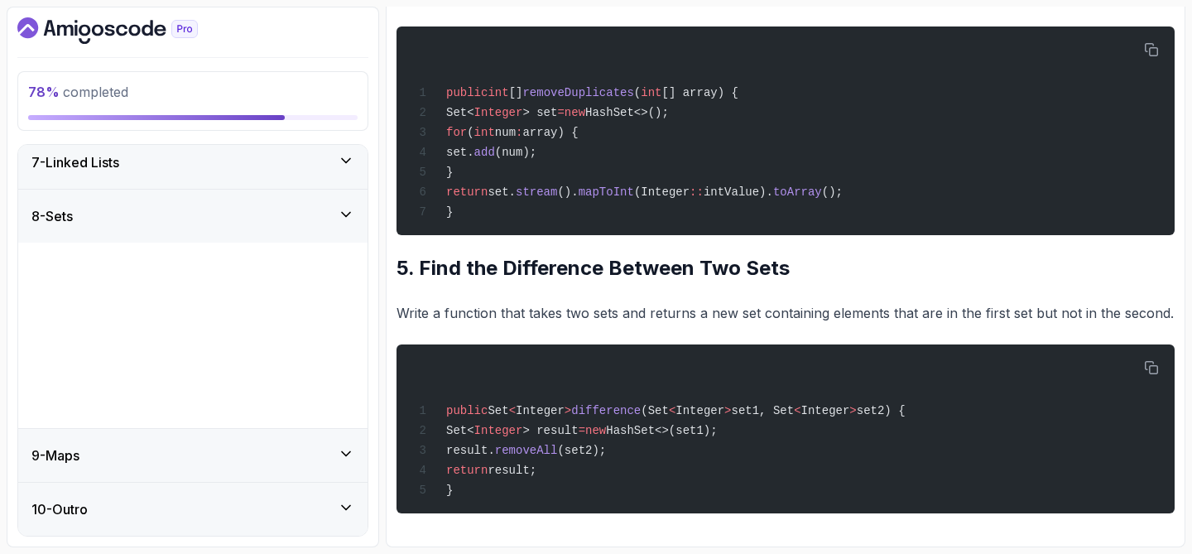
scroll to position [146, 0]
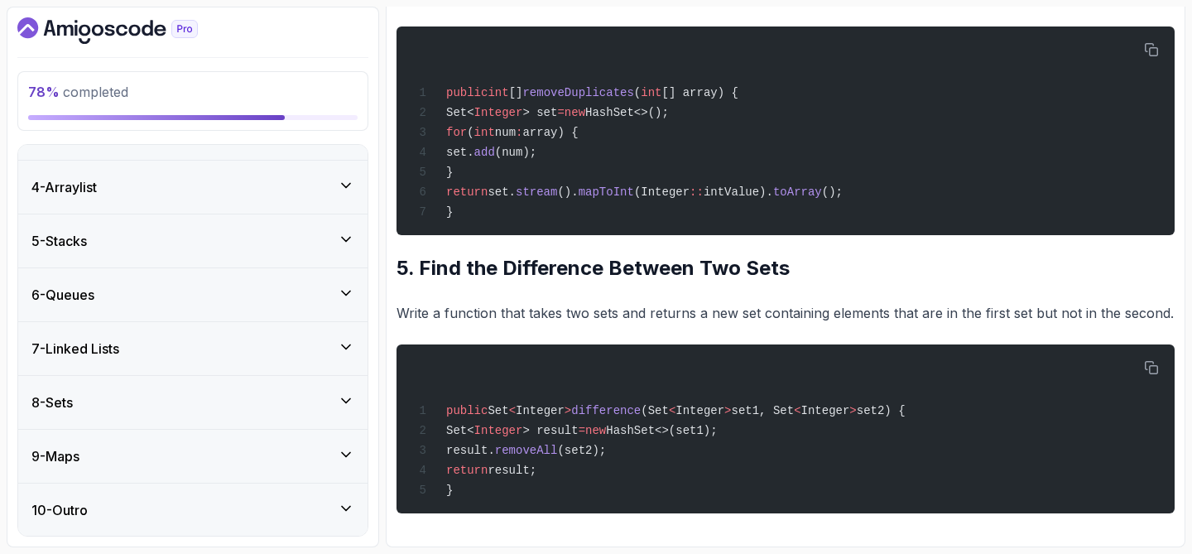
click at [190, 446] on div "9 - Maps" at bounding box center [192, 456] width 323 height 20
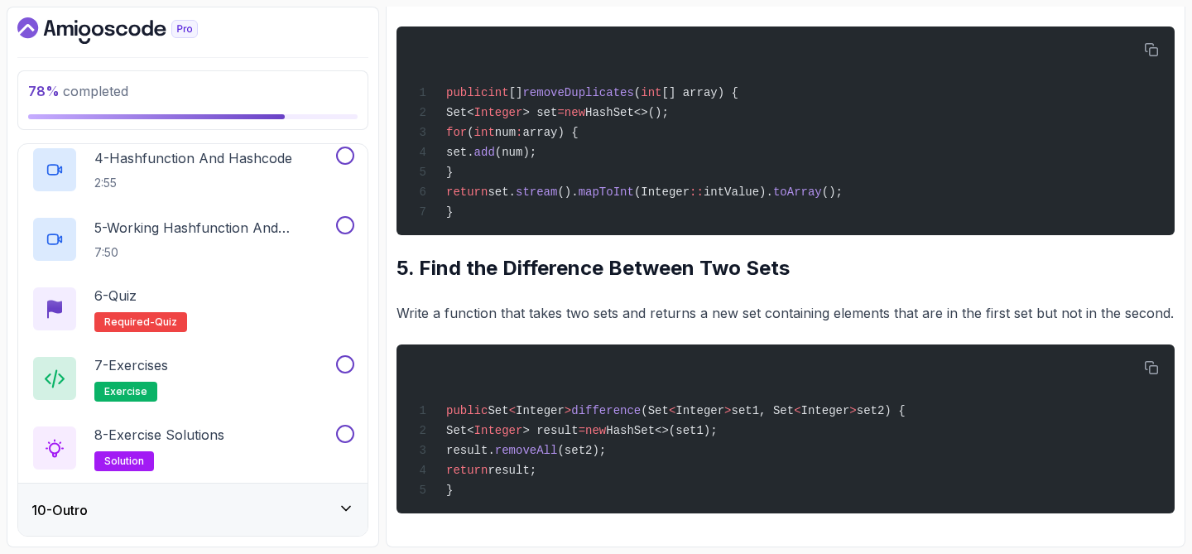
scroll to position [702, 0]
